Goal: Task Accomplishment & Management: Manage account settings

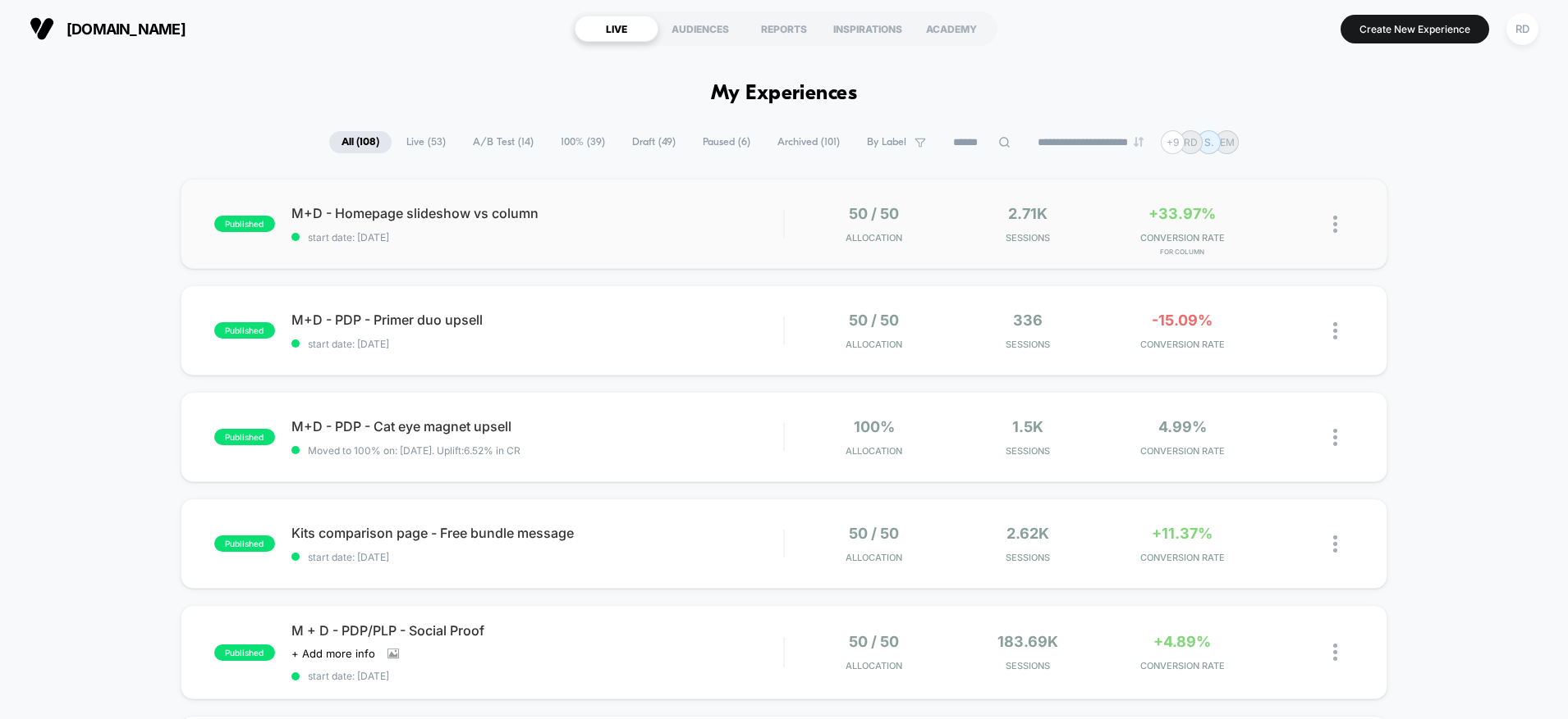
click at [1334, 222] on img at bounding box center [1335, 224] width 4 height 17
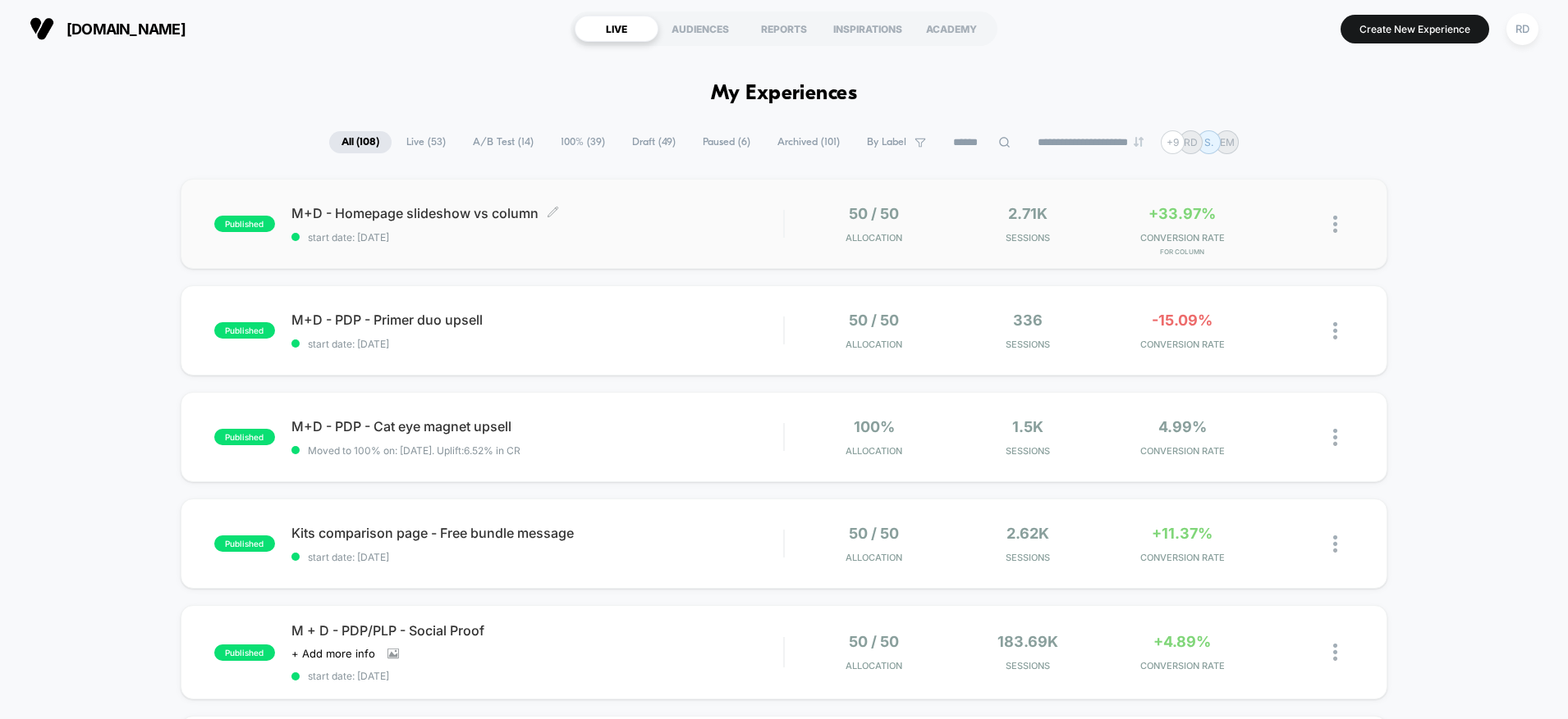
click at [626, 209] on span "M+D - Homepage slideshow vs column Click to edit experience details" at bounding box center [537, 213] width 492 height 16
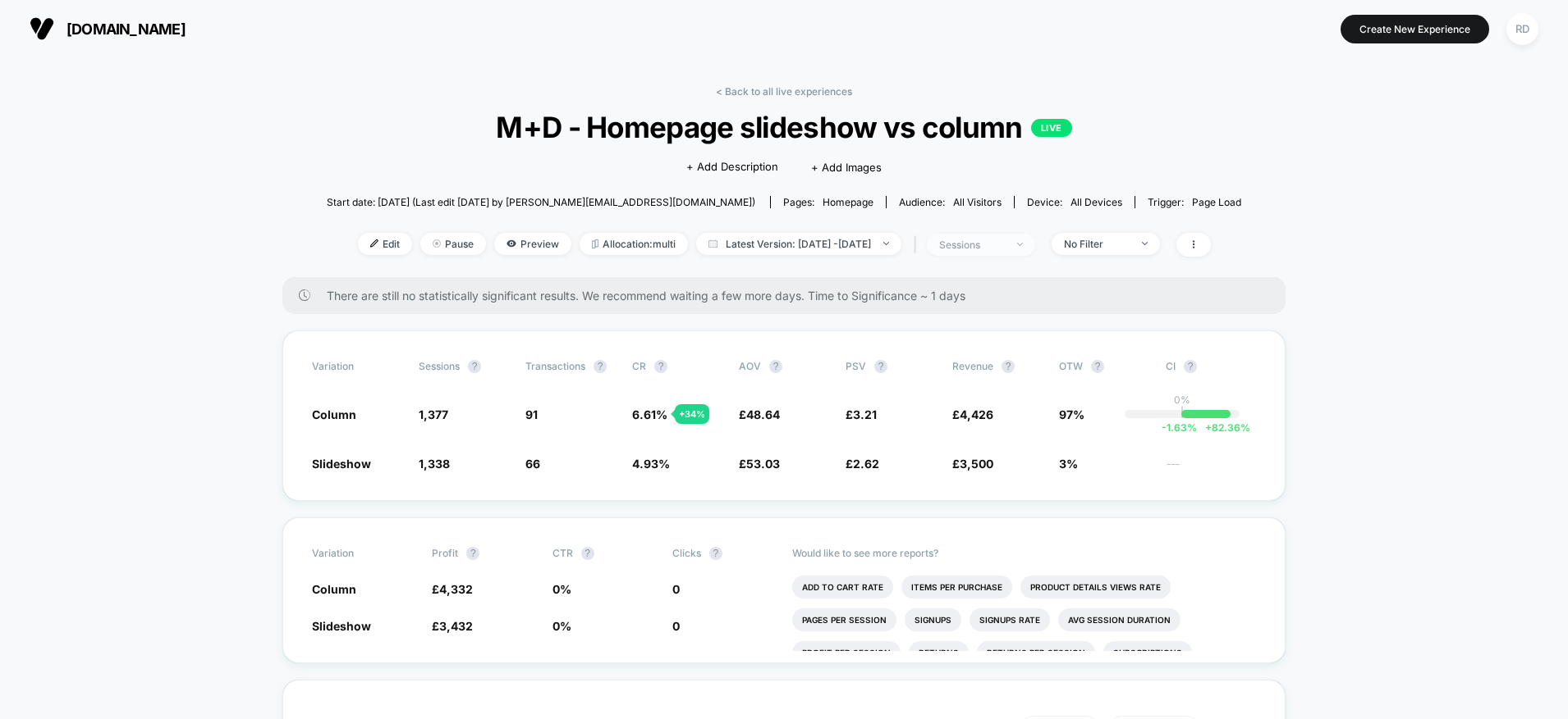
click at [1029, 251] on span "sessions" at bounding box center [980, 245] width 108 height 22
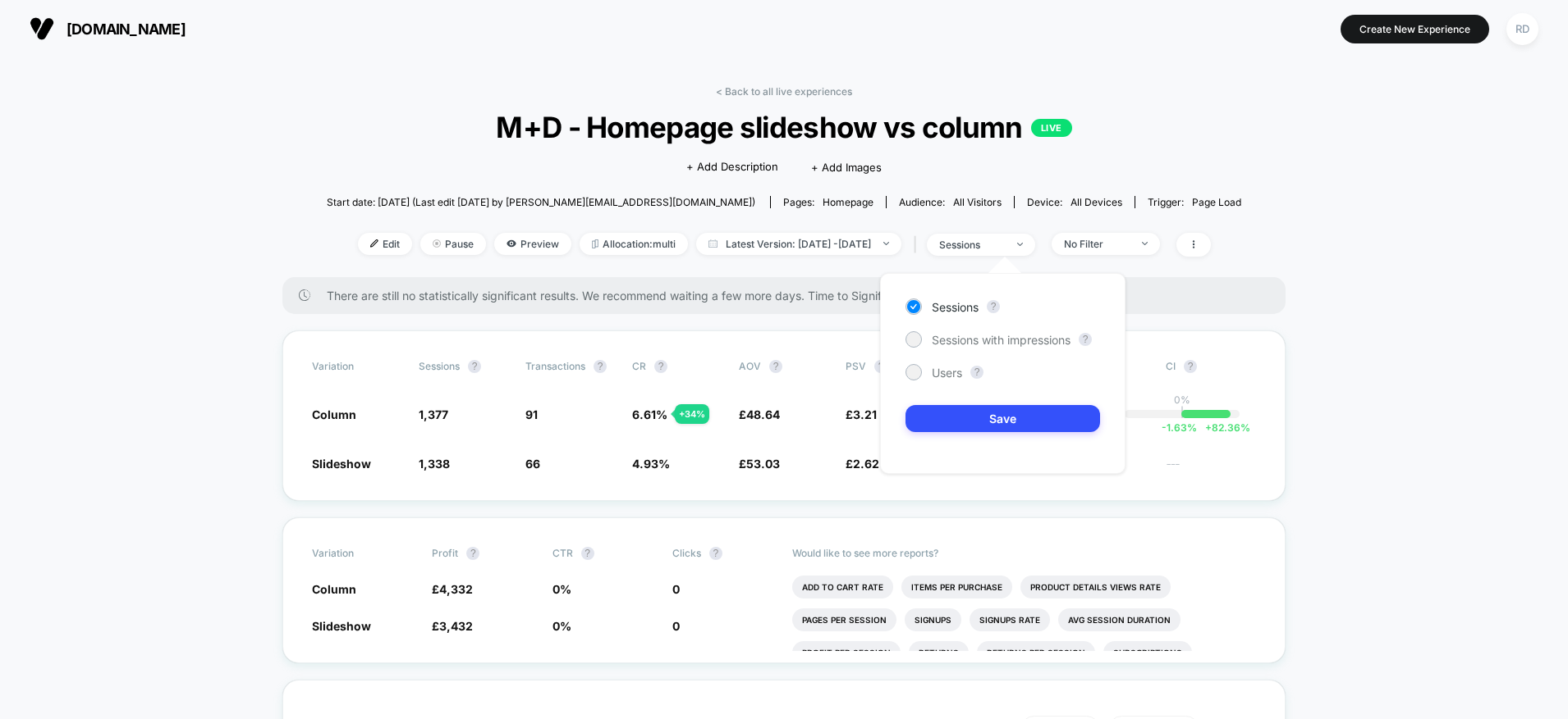
click at [1212, 214] on div "Start date: [DATE] (Last edit [DATE] by [PERSON_NAME][EMAIL_ADDRESS][DOMAIN_NAM…" at bounding box center [784, 201] width 914 height 28
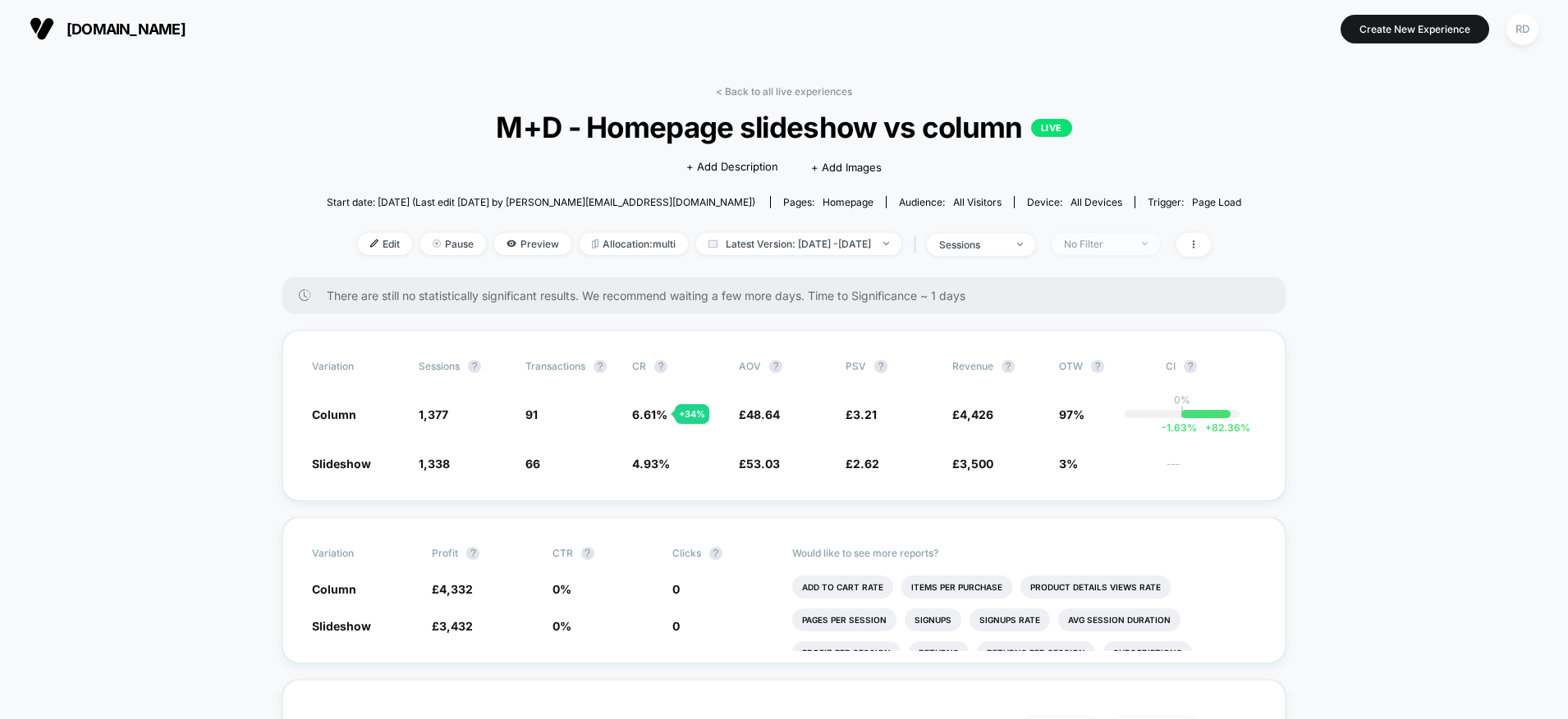
click at [1130, 244] on div "No Filter" at bounding box center [1097, 243] width 66 height 12
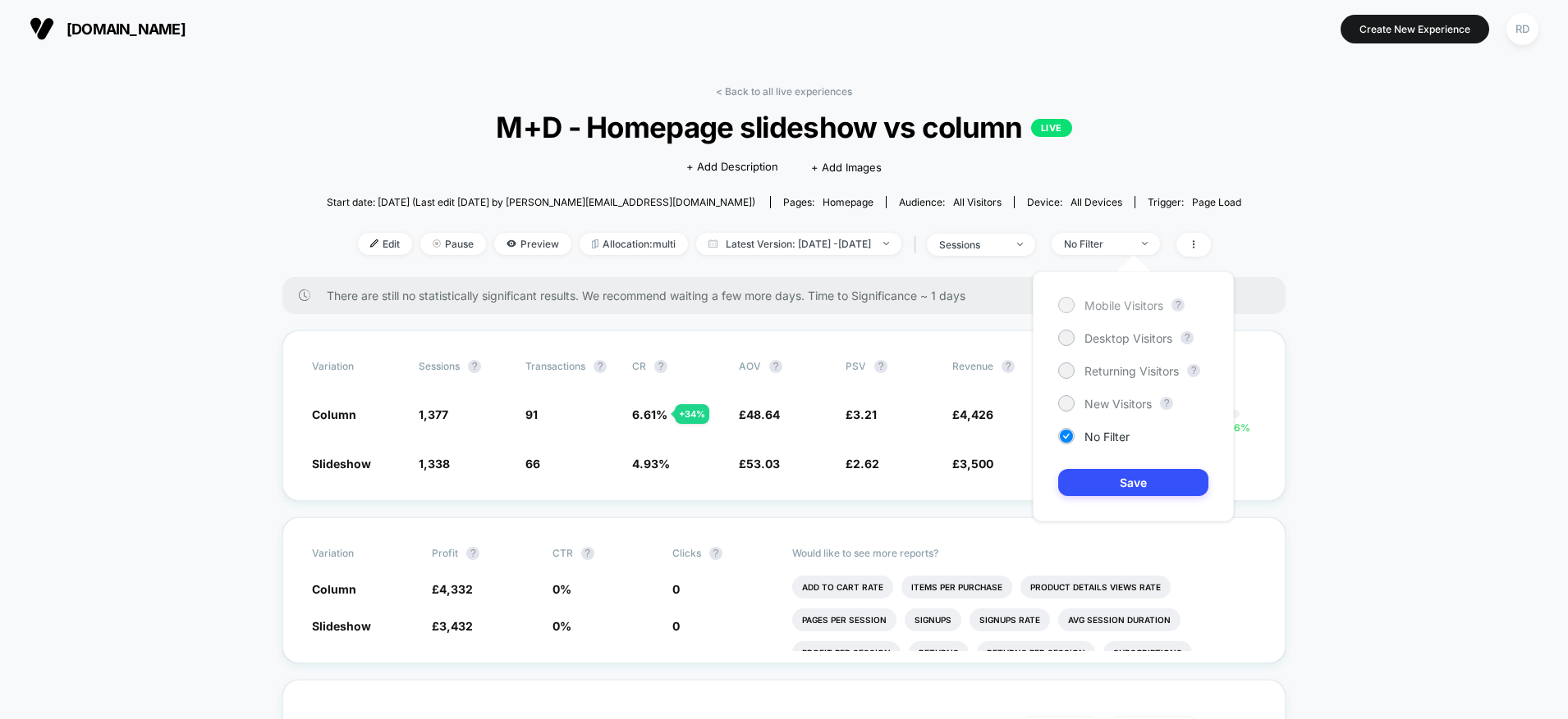
click at [1115, 306] on span "Mobile Visitors" at bounding box center [1124, 305] width 79 height 14
click at [1149, 479] on button "Save" at bounding box center [1133, 483] width 150 height 27
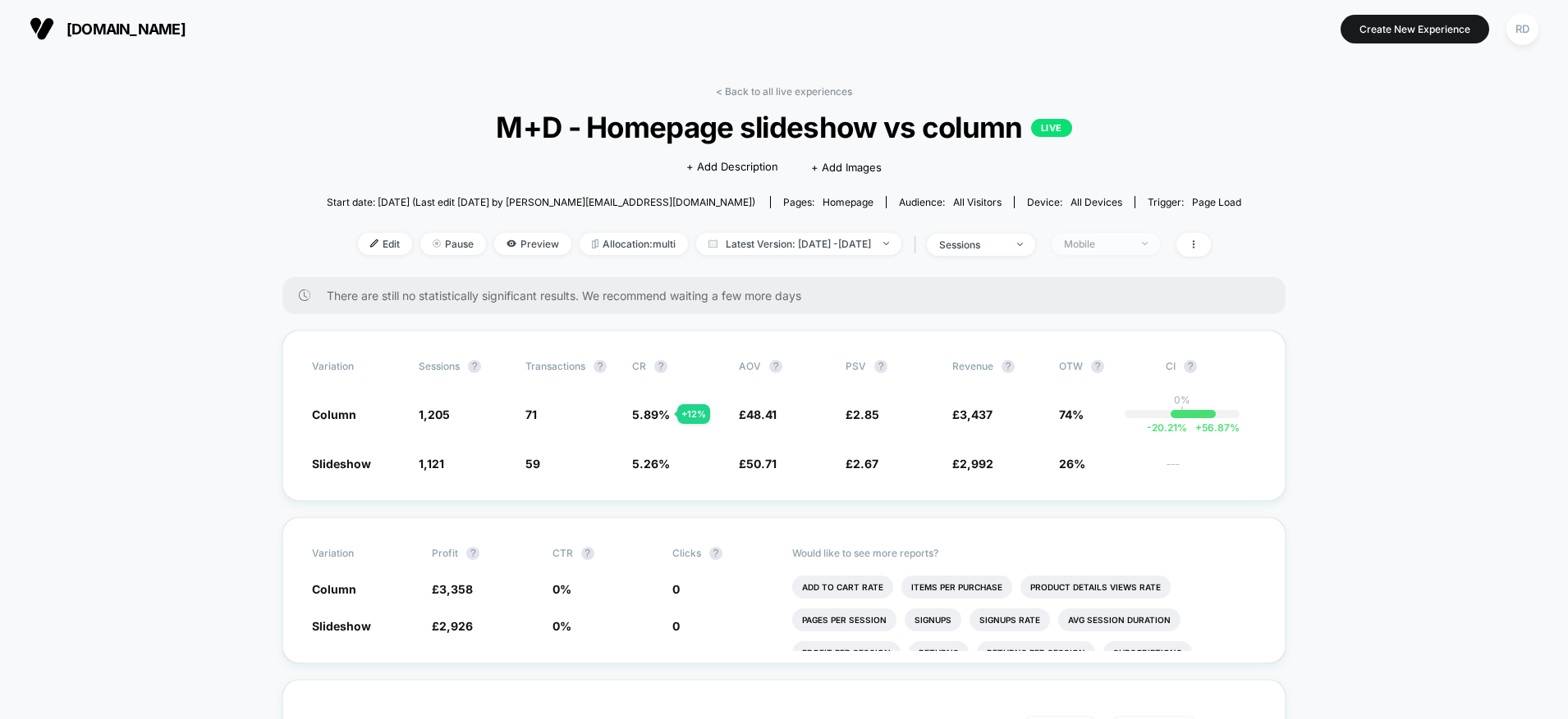
click at [1130, 239] on div "Mobile" at bounding box center [1097, 243] width 66 height 12
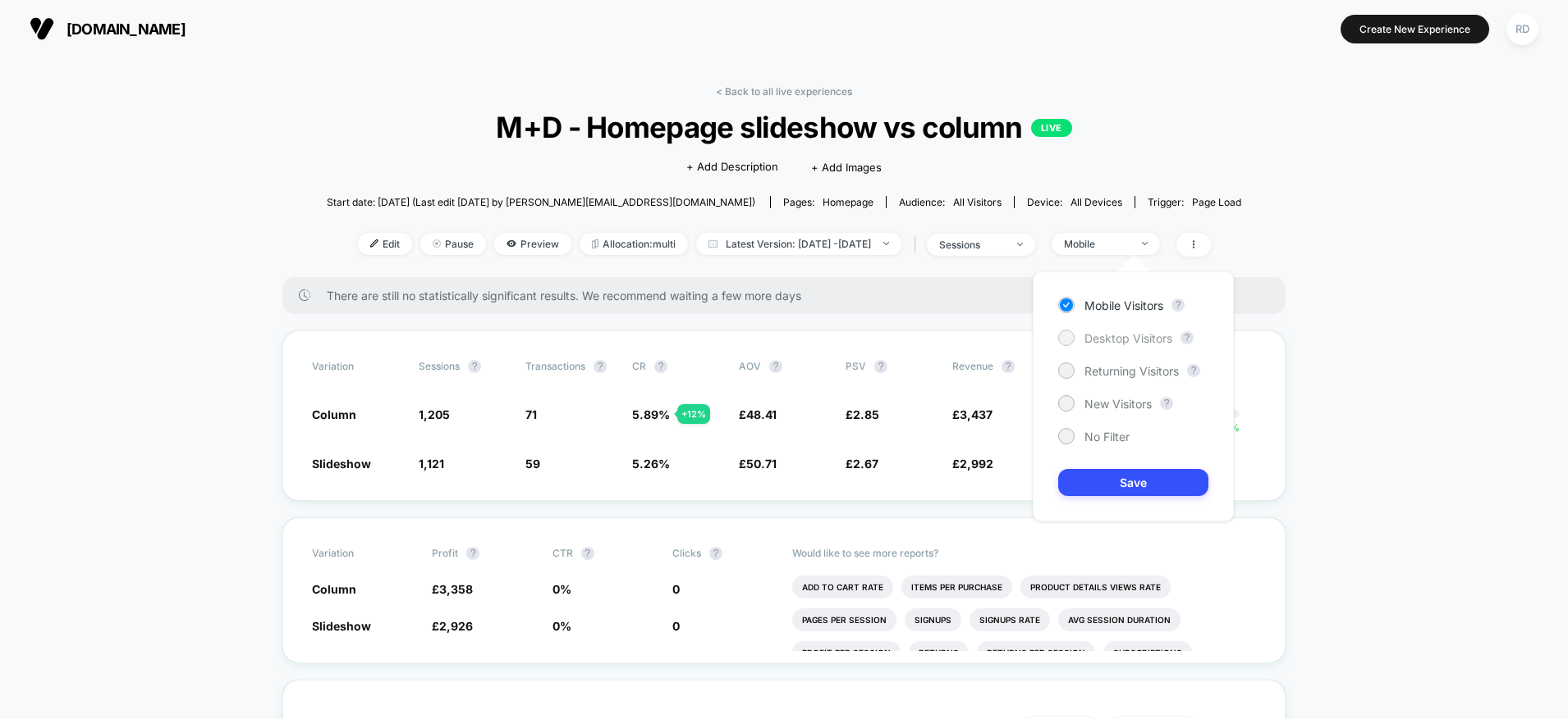
click at [1130, 338] on span "Desktop Visitors" at bounding box center [1129, 338] width 88 height 14
click at [1139, 480] on button "Save" at bounding box center [1133, 483] width 150 height 27
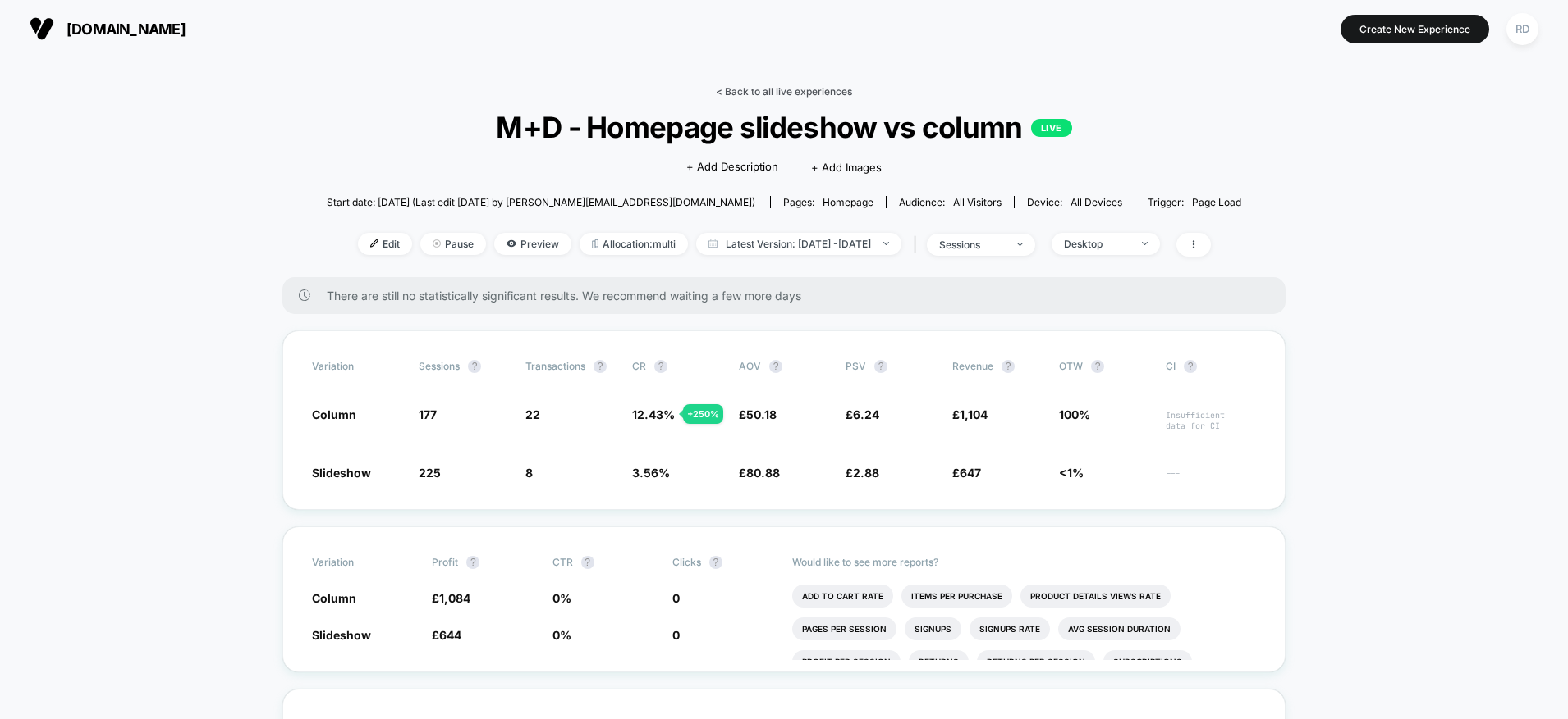
click at [765, 88] on link "< Back to all live experiences" at bounding box center [784, 91] width 136 height 12
